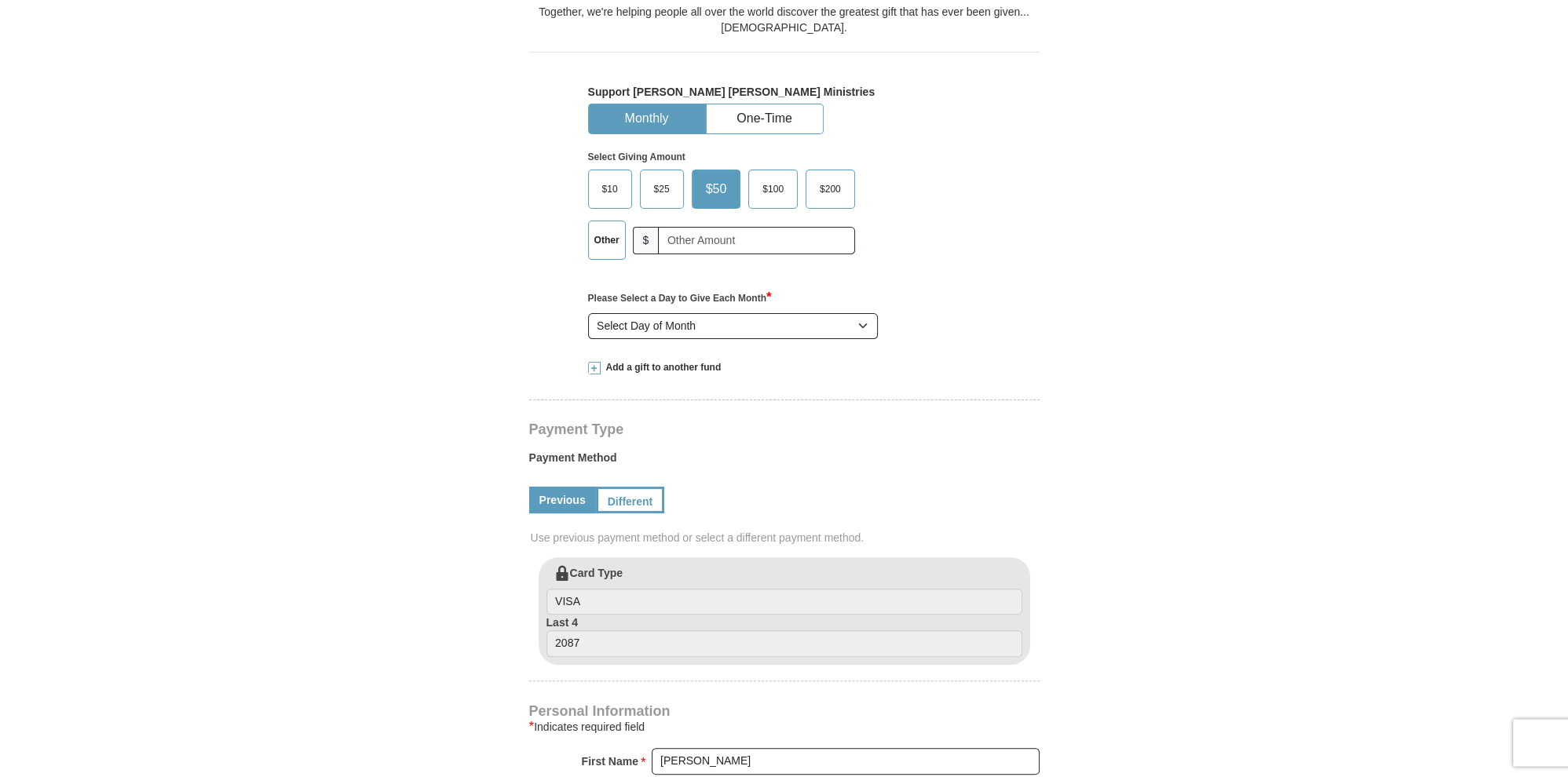
scroll to position [497, 0]
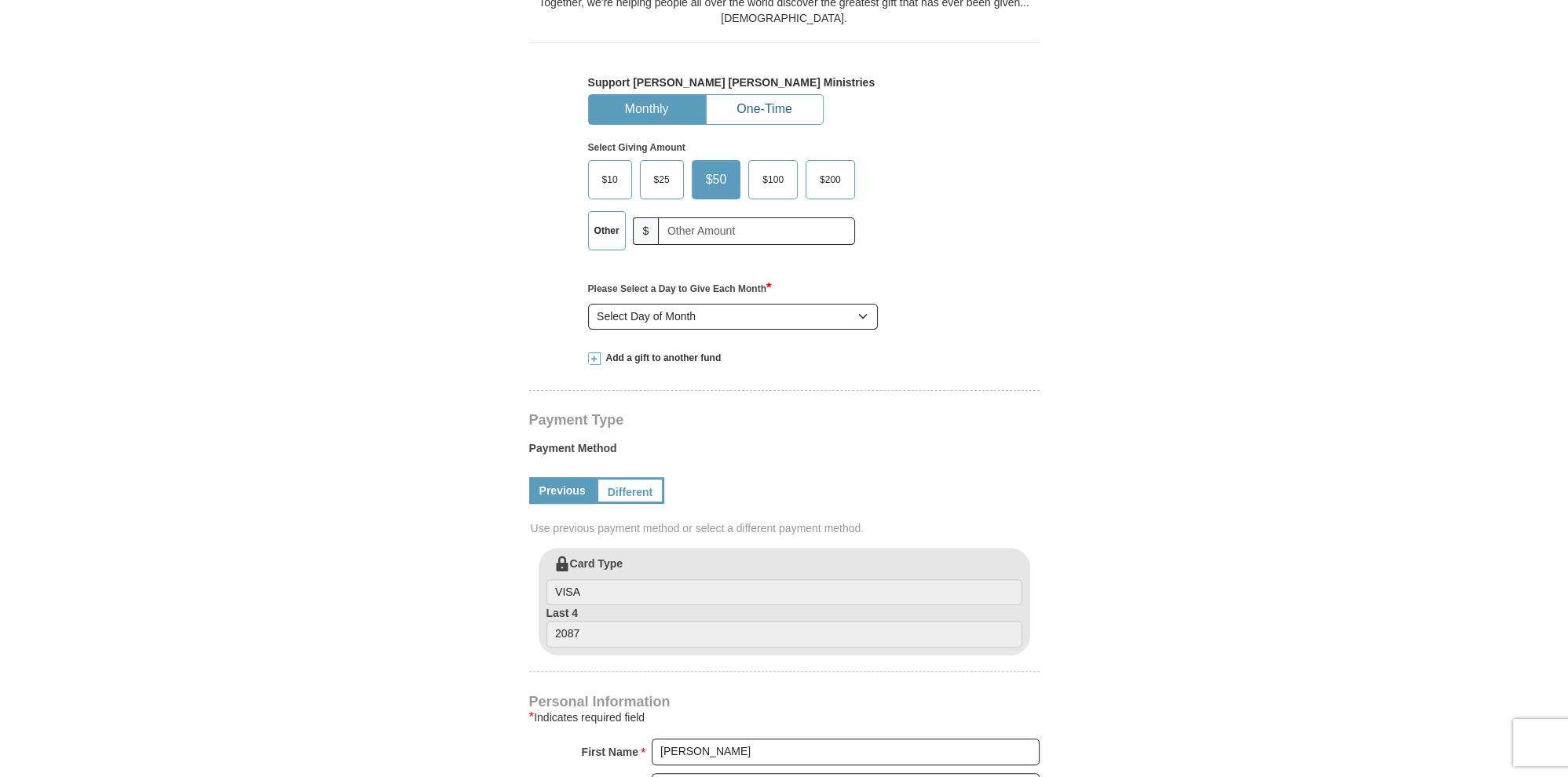
click at [766, 111] on button "One-Time" at bounding box center [765, 109] width 116 height 29
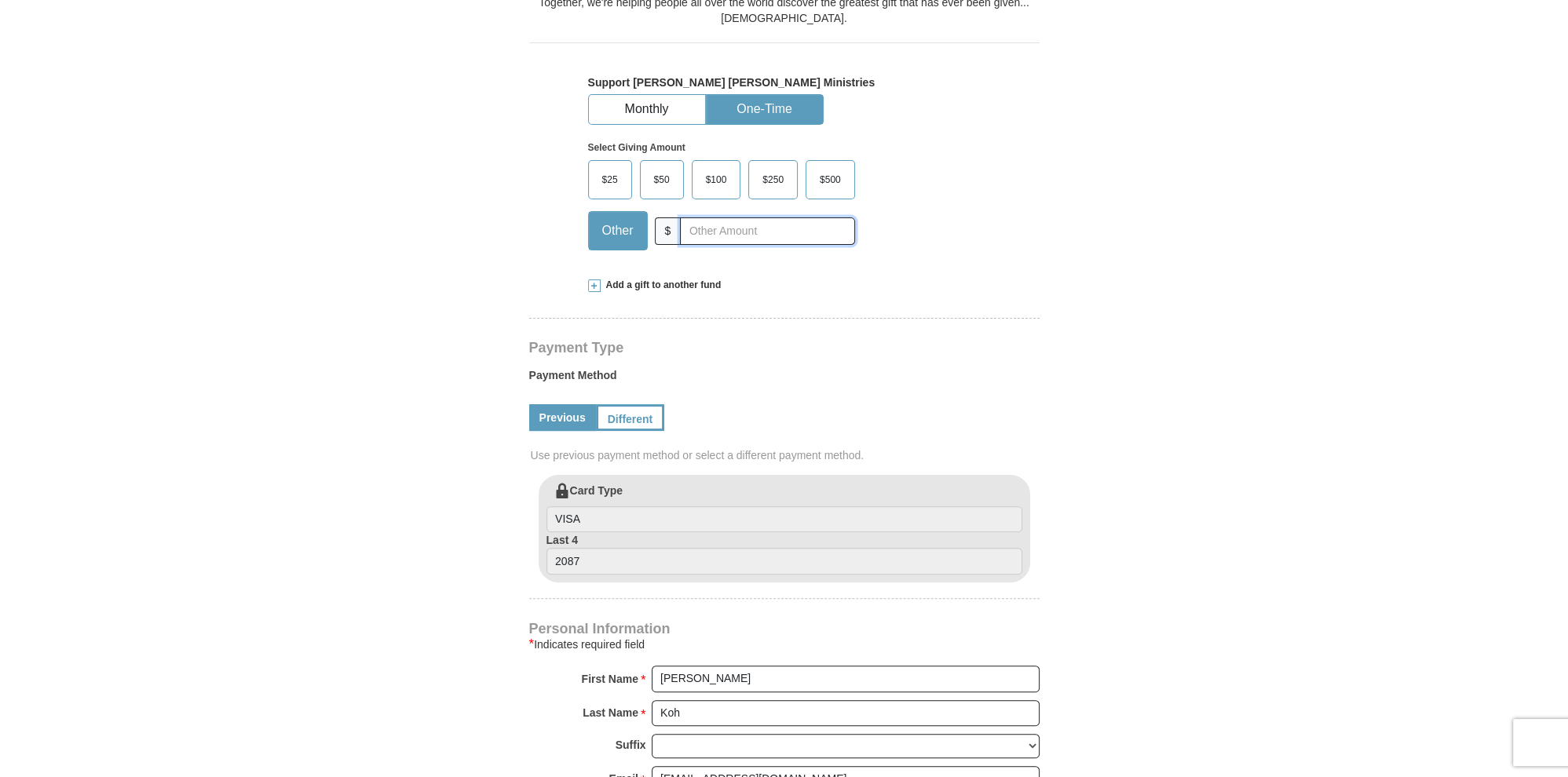
click at [776, 230] on input "text" at bounding box center [767, 231] width 175 height 28
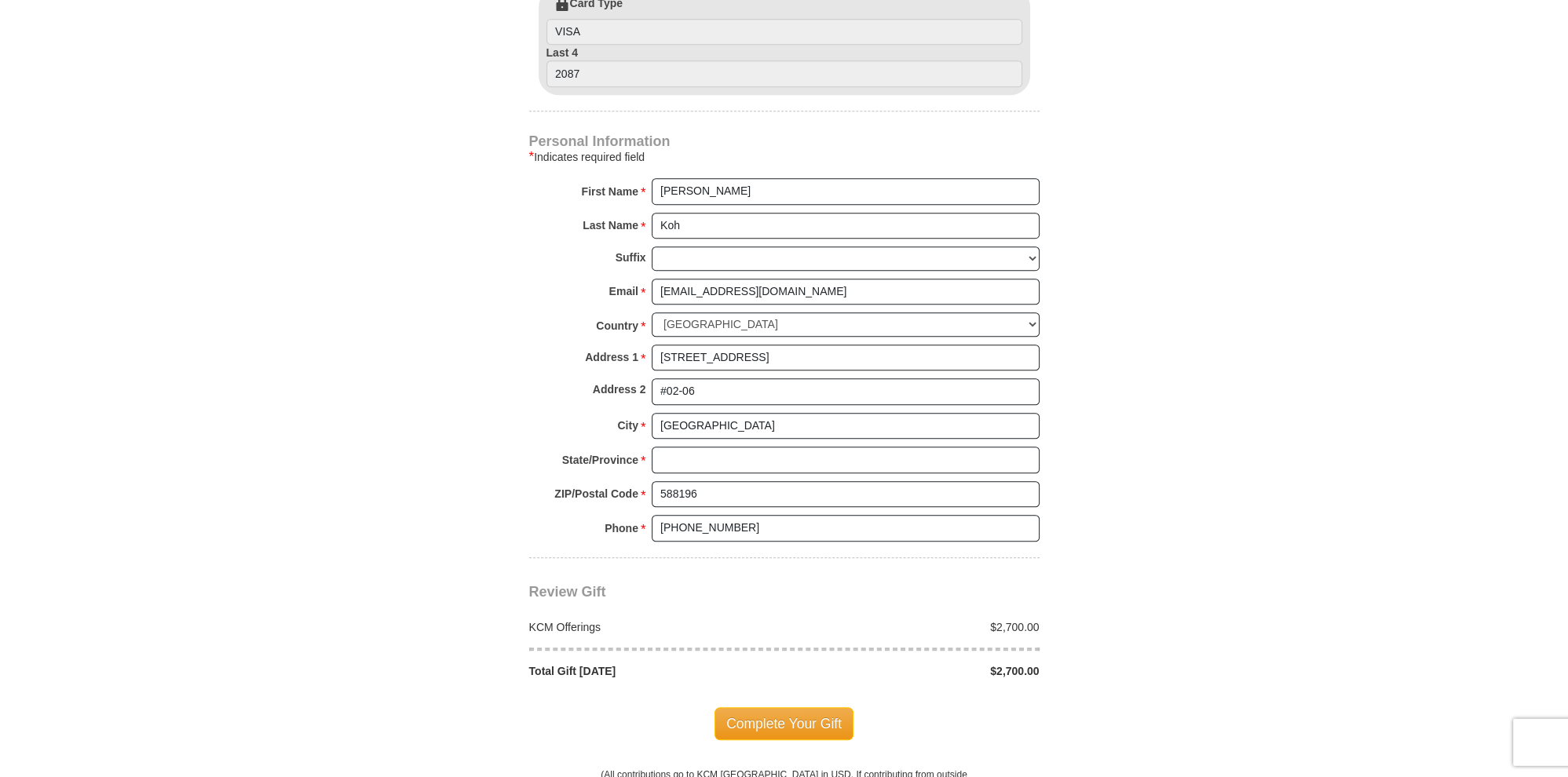
scroll to position [994, 0]
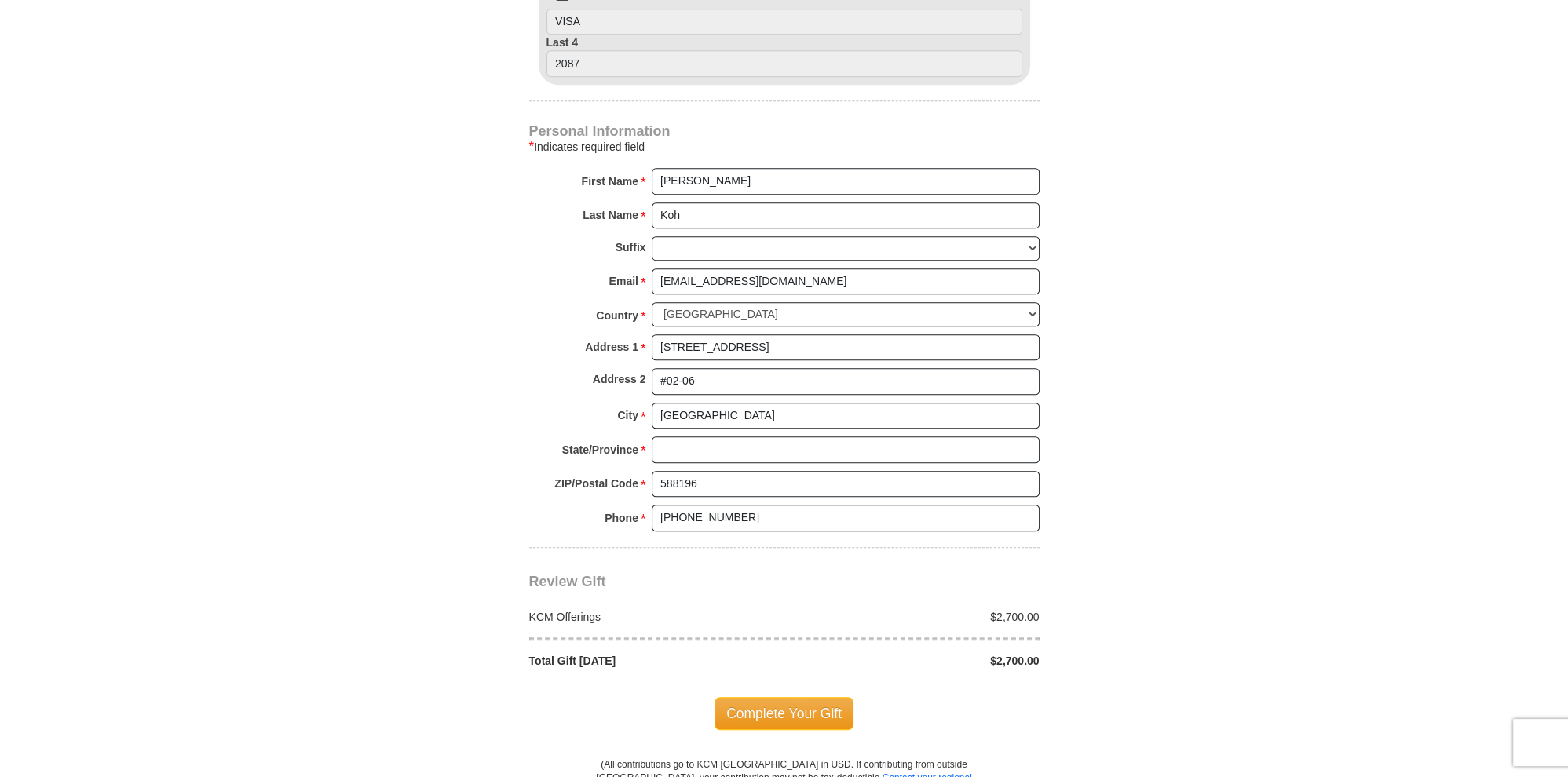
type input "2700"
drag, startPoint x: 712, startPoint y: 444, endPoint x: 793, endPoint y: 444, distance: 81.0
click at [713, 444] on input "State/Province *" at bounding box center [845, 450] width 388 height 27
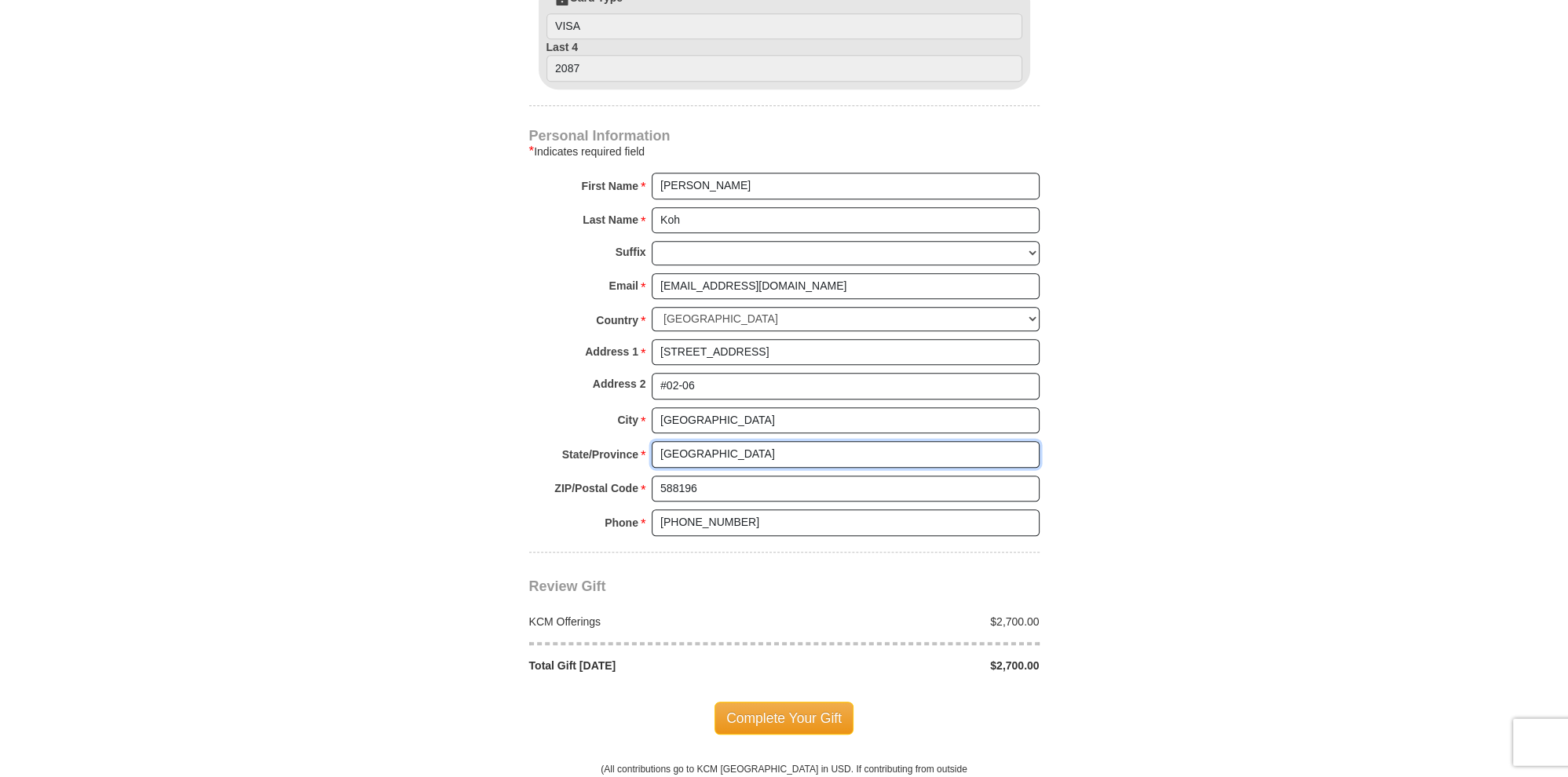
scroll to position [1077, 0]
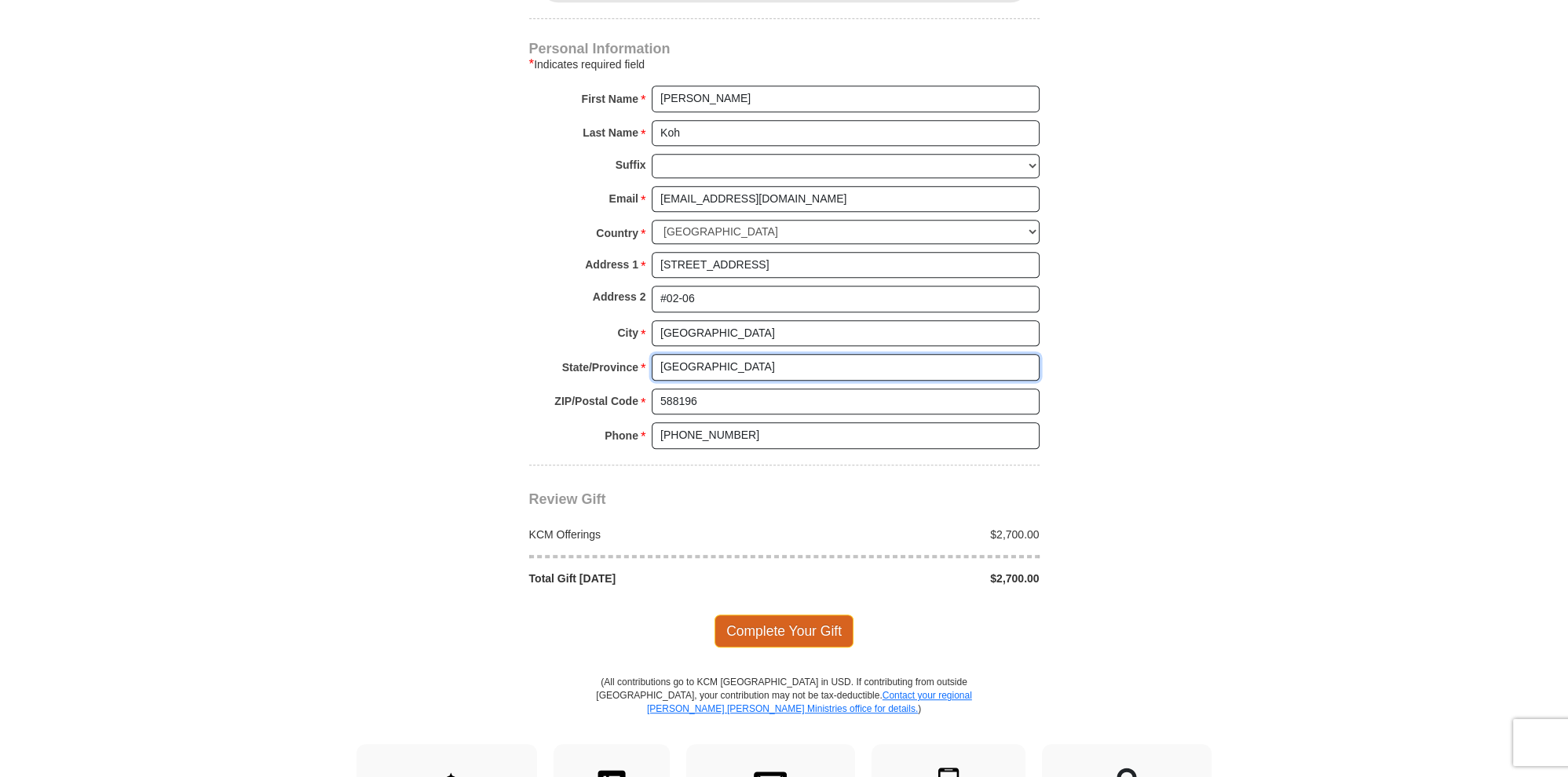
type input "singapore"
click at [796, 622] on span "Complete Your Gift" at bounding box center [784, 630] width 139 height 33
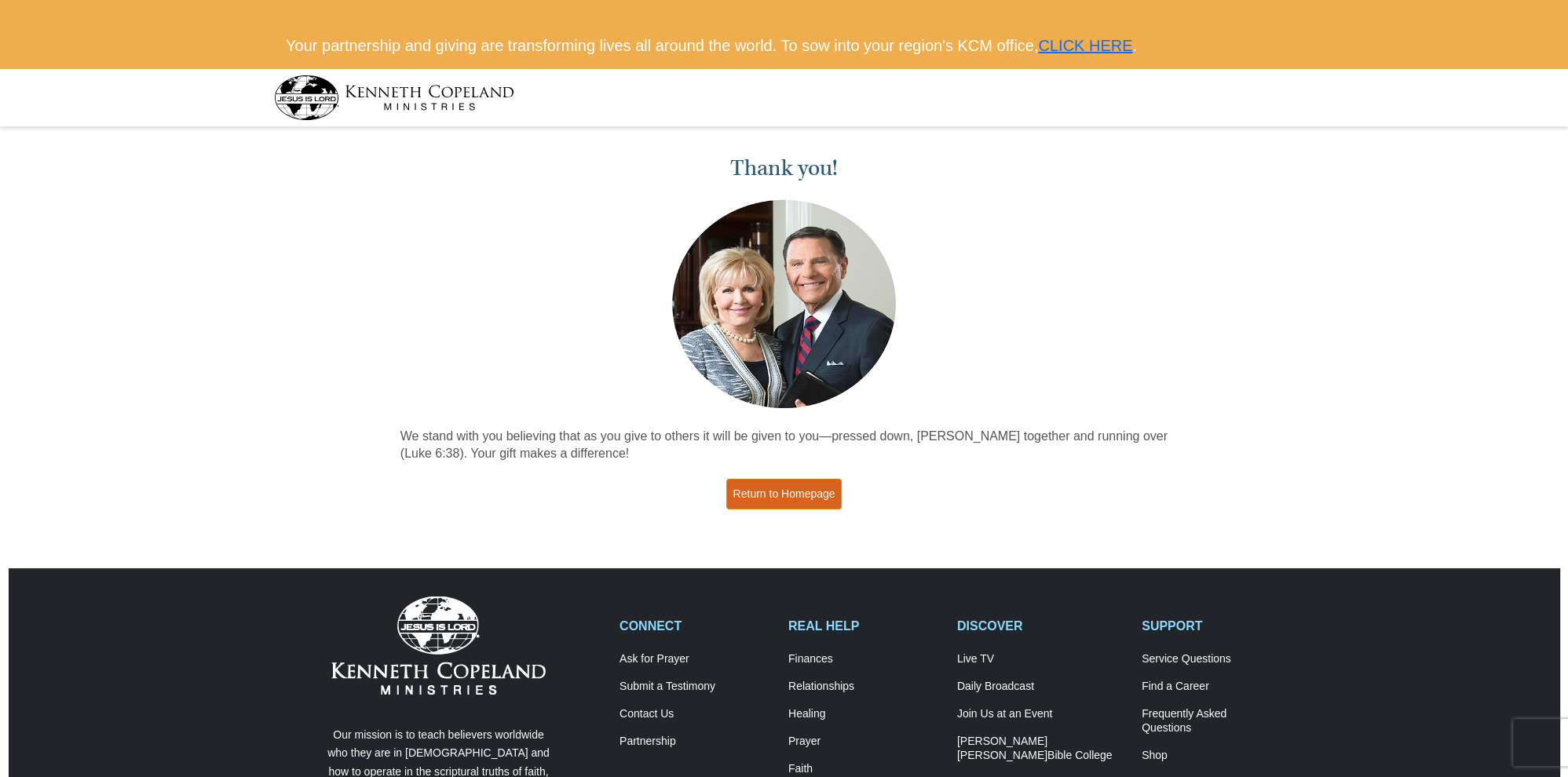
click at [798, 488] on link "Return to Homepage" at bounding box center [784, 493] width 116 height 30
